Goal: Use online tool/utility: Use online tool/utility

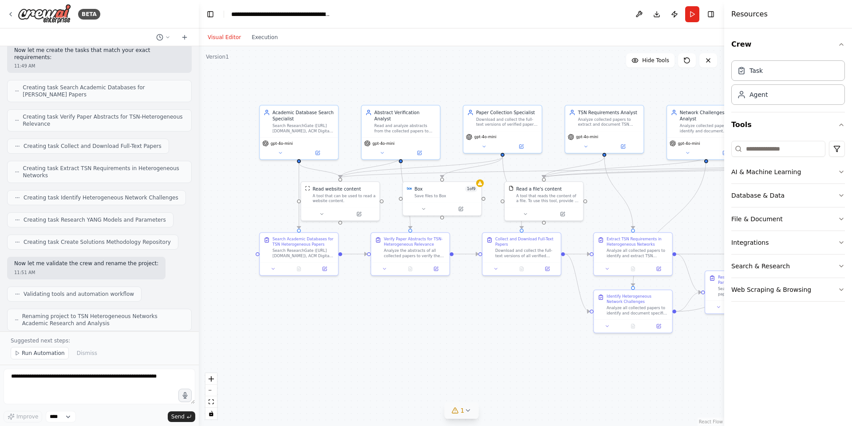
click at [467, 411] on icon at bounding box center [468, 410] width 4 height 2
click at [357, 329] on div ".deletable-edge-delete-btn { width: 20px; height: 20px; border: 0px solid #ffff…" at bounding box center [462, 236] width 526 height 380
click at [480, 412] on span "Box integration is not connected. Please connect before using it." at bounding box center [467, 408] width 172 height 7
click at [483, 412] on div "Box integration is not connected. Please connect before using it." at bounding box center [461, 410] width 183 height 12
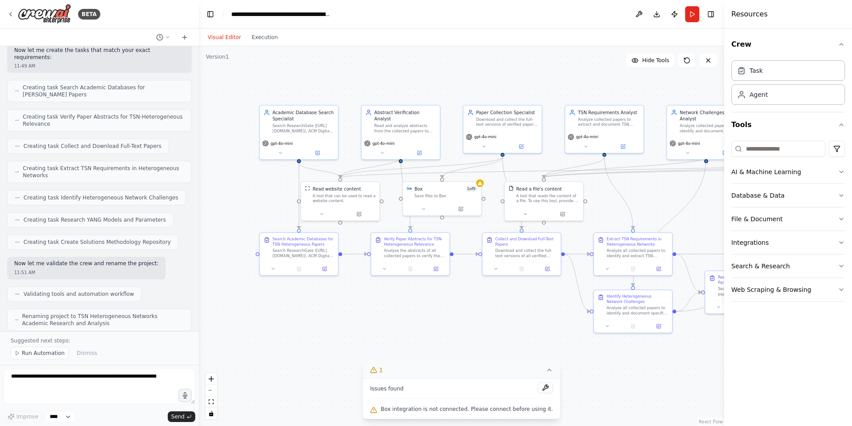
click at [483, 412] on div "Box integration is not connected. Please connect before using it." at bounding box center [461, 410] width 183 height 12
click at [483, 412] on span "Box integration is not connected. Please connect before using it." at bounding box center [467, 408] width 172 height 7
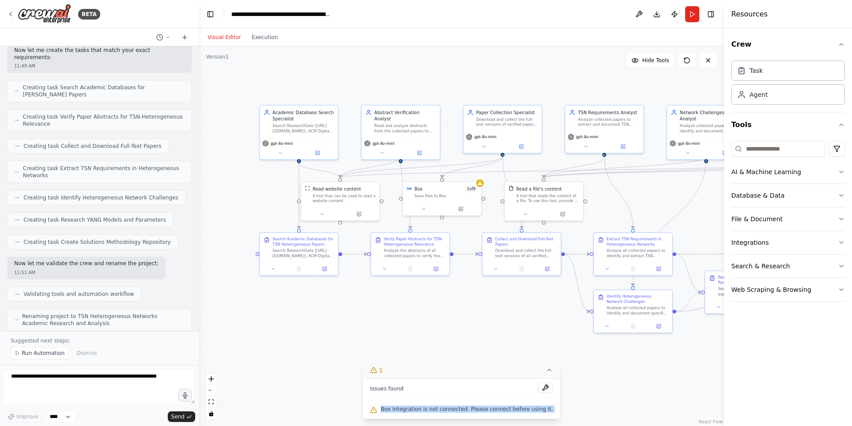
click at [483, 412] on span "Box integration is not connected. Please connect before using it." at bounding box center [467, 408] width 172 height 7
click at [499, 325] on div ".deletable-edge-delete-btn { width: 20px; height: 20px; border: 0px solid #ffff…" at bounding box center [462, 236] width 526 height 380
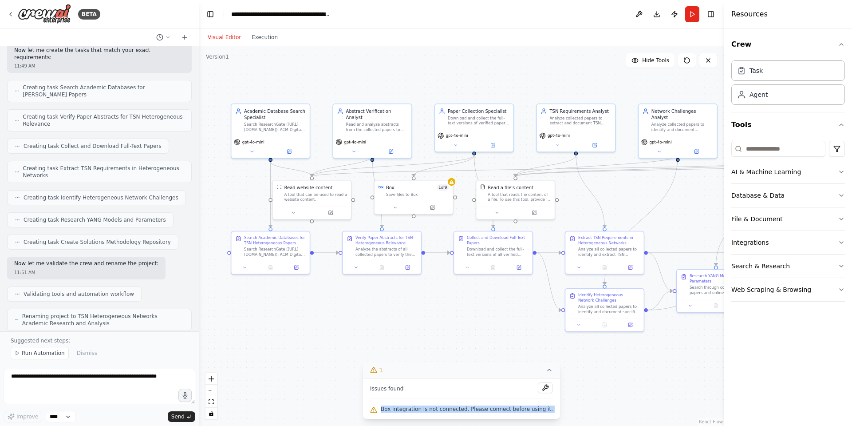
drag, startPoint x: 529, startPoint y: 339, endPoint x: 500, endPoint y: 338, distance: 28.4
click at [500, 338] on div ".deletable-edge-delete-btn { width: 20px; height: 20px; border: 0px solid #ffff…" at bounding box center [462, 236] width 526 height 380
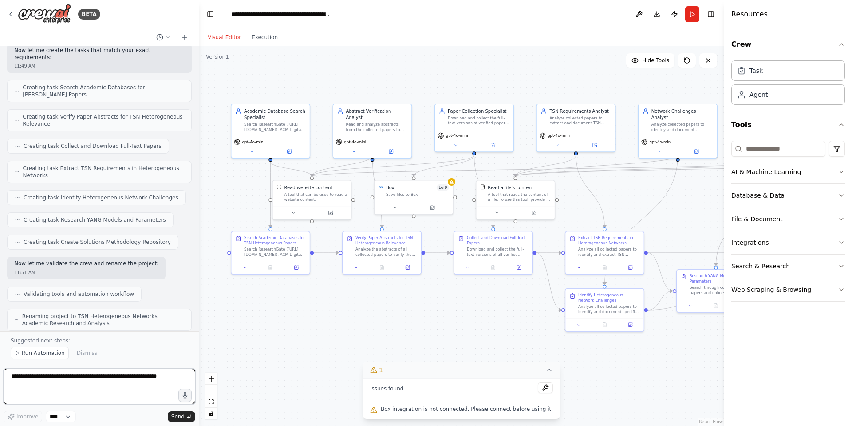
click at [77, 386] on textarea at bounding box center [100, 386] width 192 height 36
paste textarea "**********"
type textarea "**********"
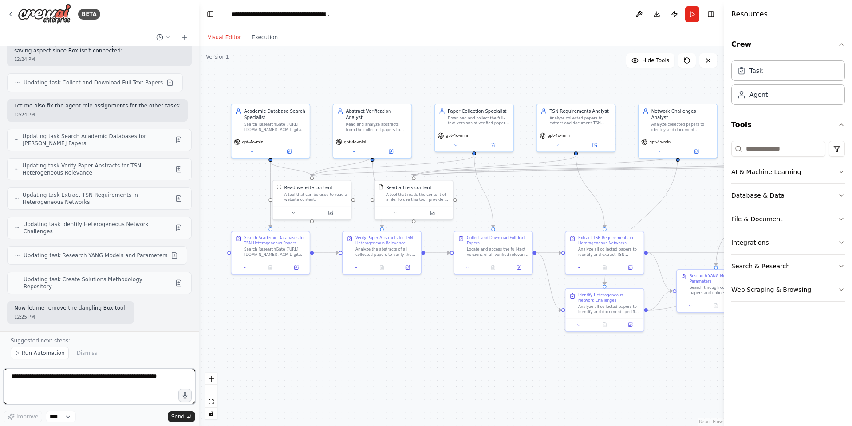
scroll to position [10814, 0]
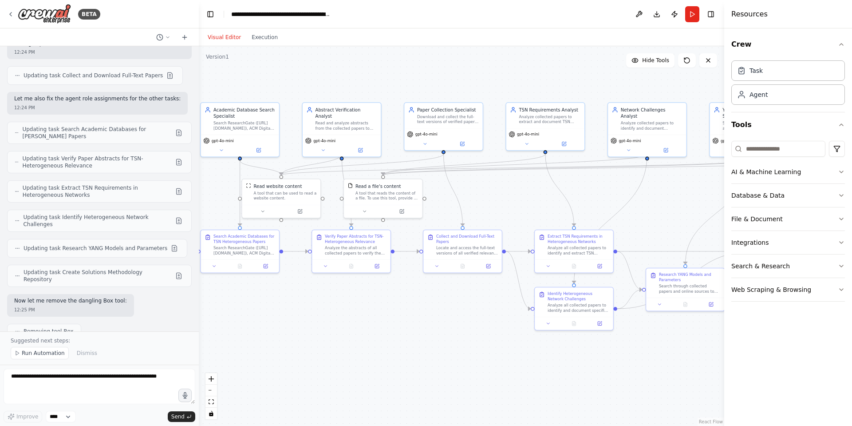
drag, startPoint x: 331, startPoint y: 339, endPoint x: 536, endPoint y: 219, distance: 237.9
click at [505, 349] on div ".deletable-edge-delete-btn { width: 20px; height: 20px; border: 0px solid #ffff…" at bounding box center [462, 236] width 526 height 380
drag, startPoint x: 647, startPoint y: 6, endPoint x: 639, endPoint y: 15, distance: 11.7
click at [646, 6] on header "**********" at bounding box center [462, 14] width 526 height 28
click at [639, 15] on button at bounding box center [639, 14] width 14 height 16
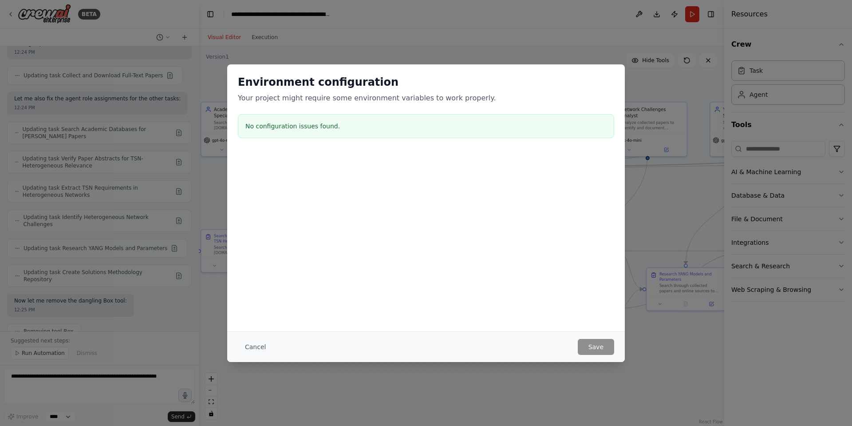
click at [261, 347] on button "Cancel" at bounding box center [255, 347] width 35 height 16
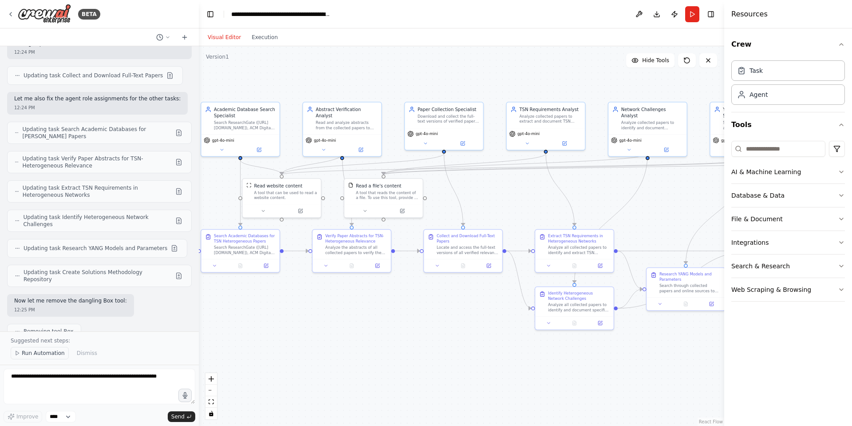
click at [47, 350] on span "Run Automation" at bounding box center [43, 352] width 43 height 7
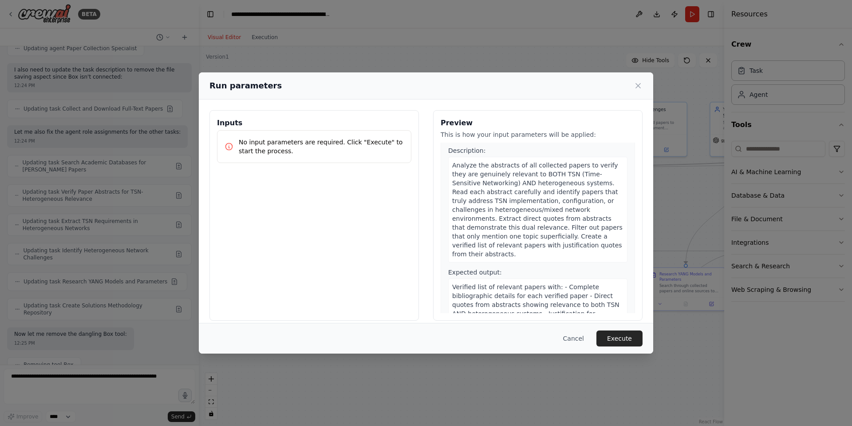
scroll to position [320, 0]
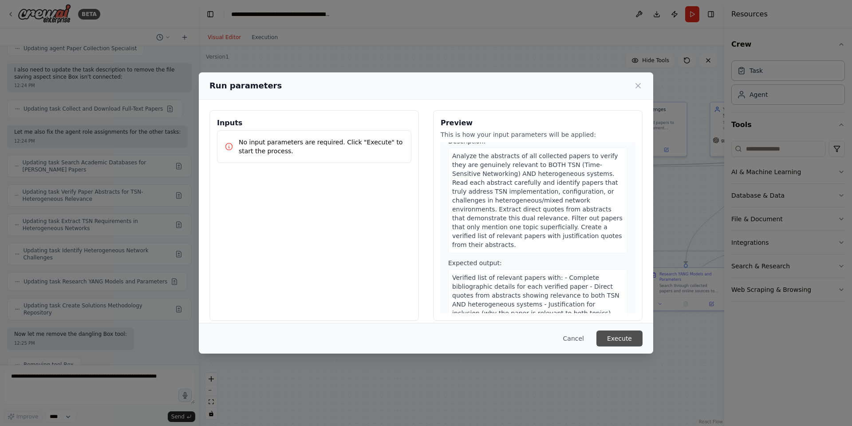
click at [630, 344] on button "Execute" at bounding box center [620, 338] width 46 height 16
